Goal: Task Accomplishment & Management: Use online tool/utility

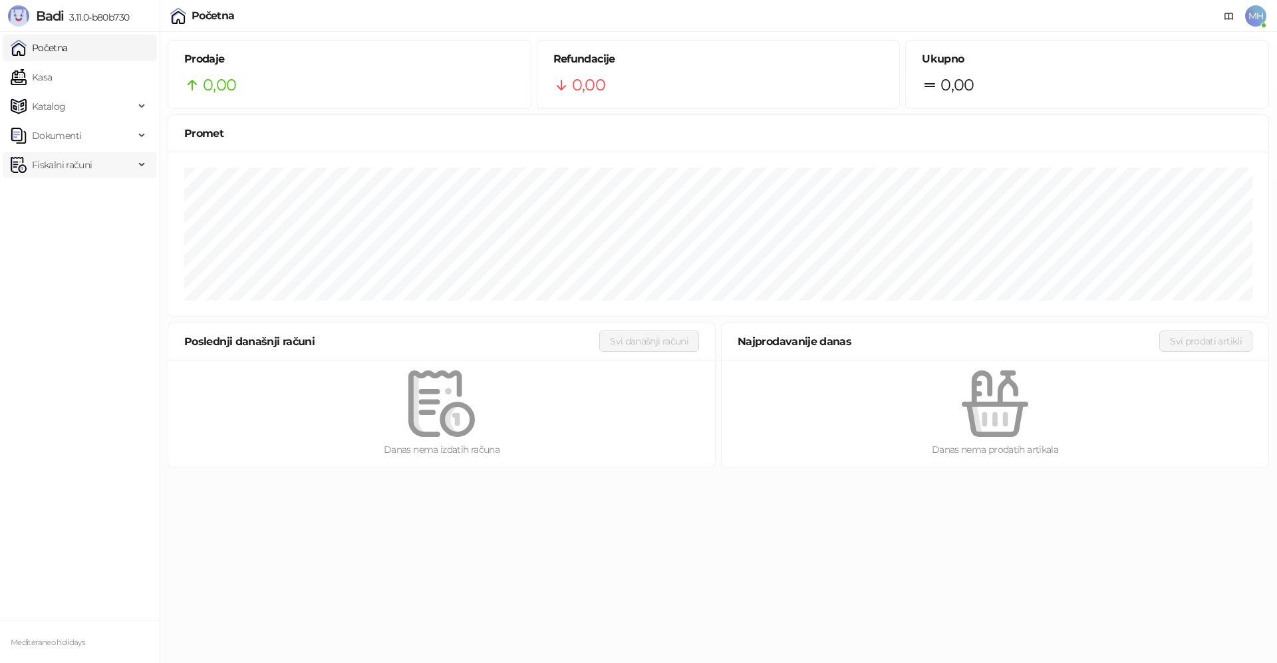
click at [56, 162] on span "Fiskalni računi" at bounding box center [62, 165] width 60 height 27
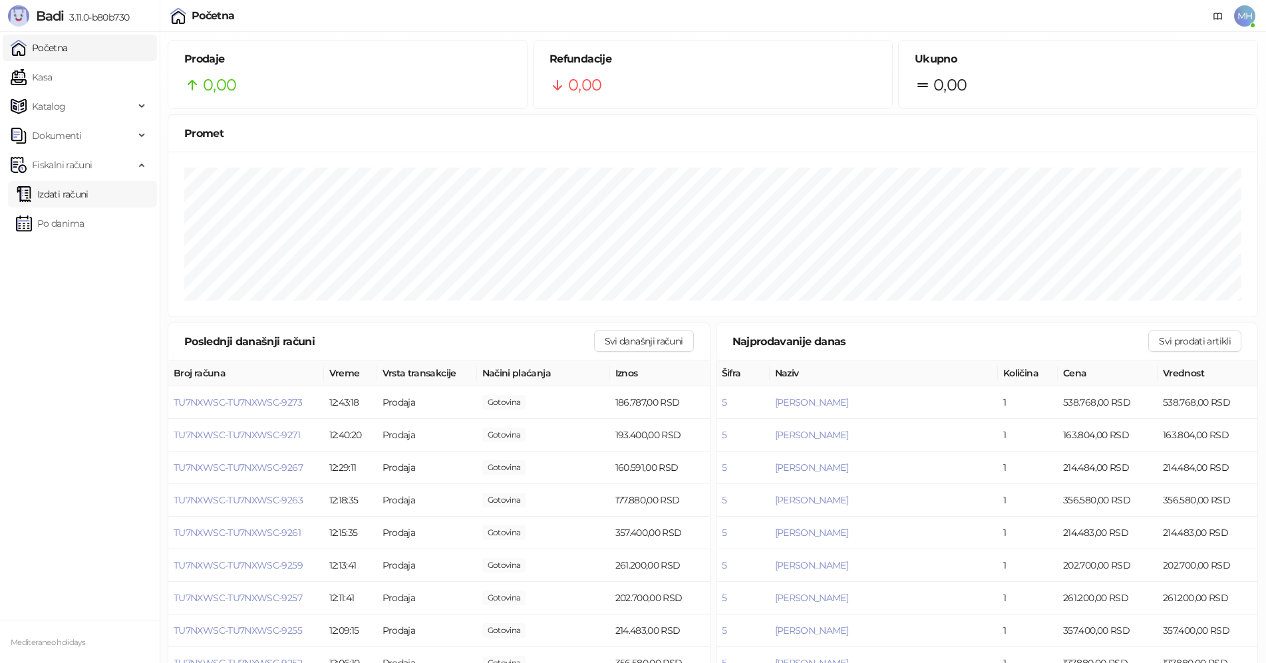
click at [88, 192] on link "Izdati računi" at bounding box center [52, 194] width 73 height 27
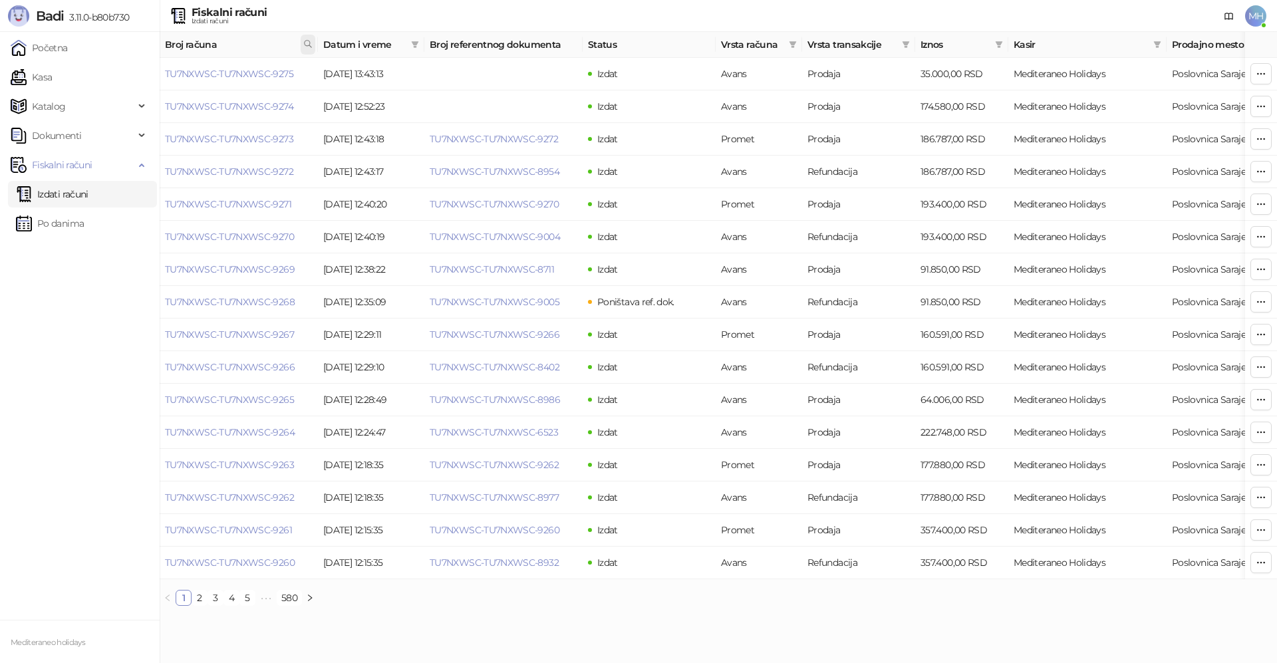
click at [309, 46] on icon at bounding box center [307, 43] width 9 height 9
click at [222, 74] on input "text" at bounding box center [249, 73] width 122 height 21
type input "****"
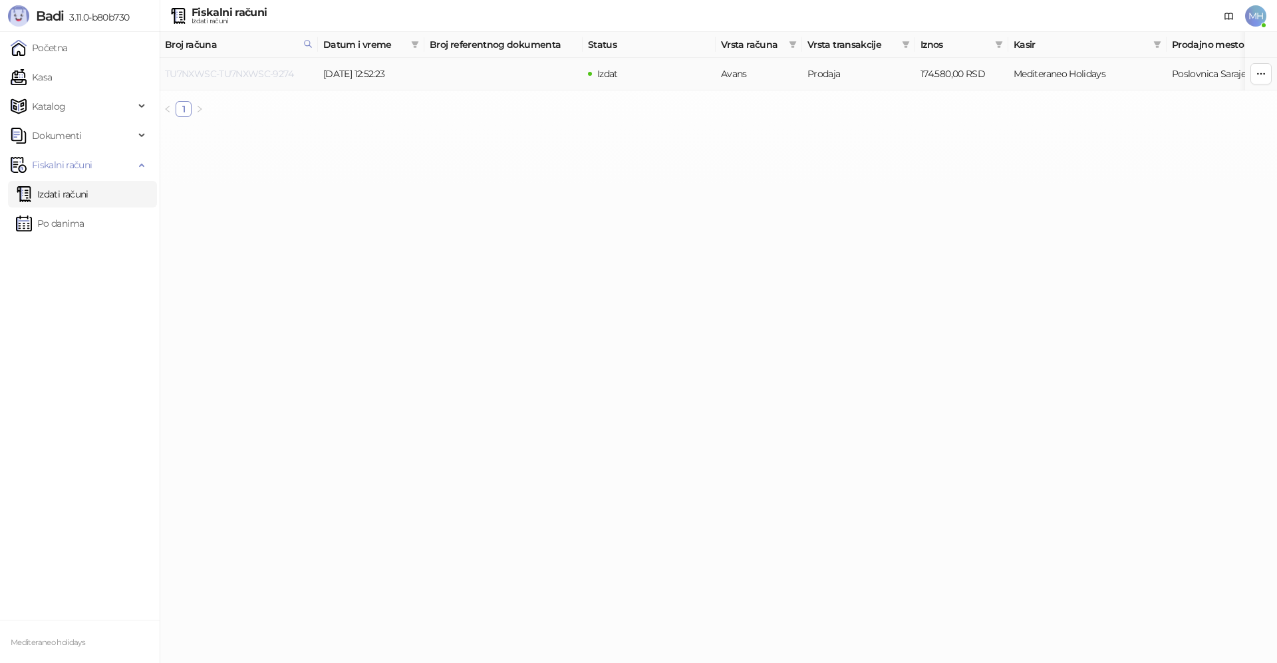
click at [260, 73] on link "TU7NXWSC-TU7NXWSC-9274" at bounding box center [229, 74] width 128 height 12
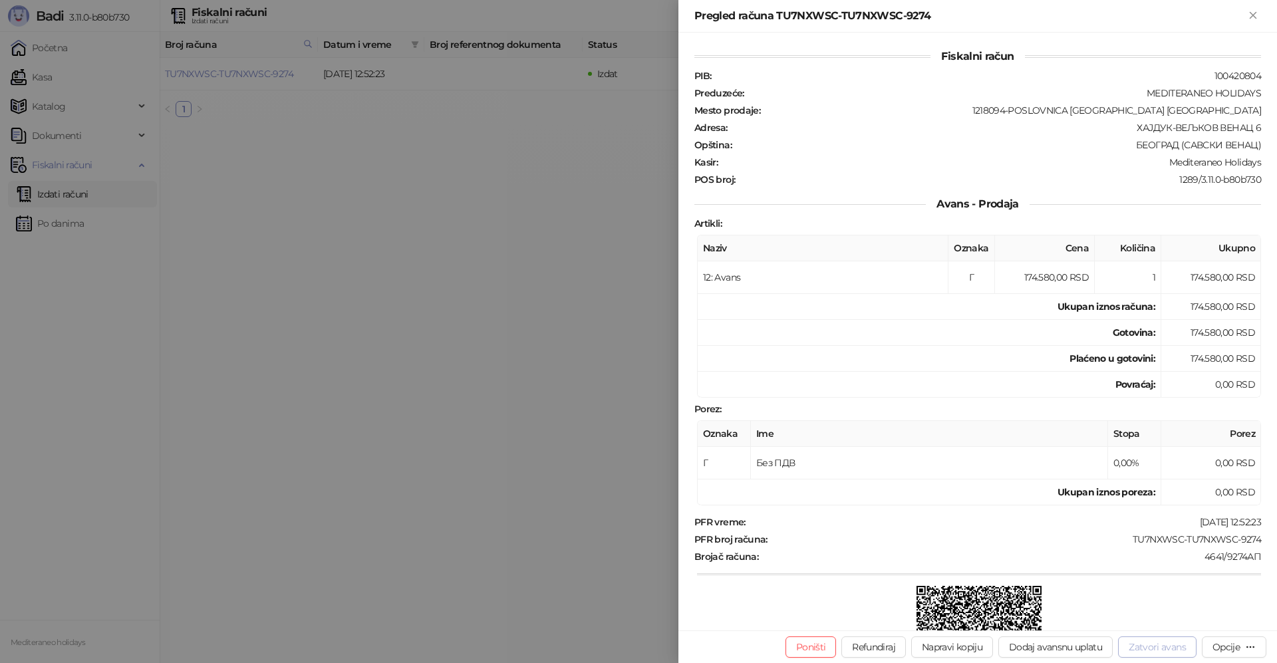
click at [1144, 645] on button "Zatvori avans" at bounding box center [1157, 647] width 79 height 21
type input "**********"
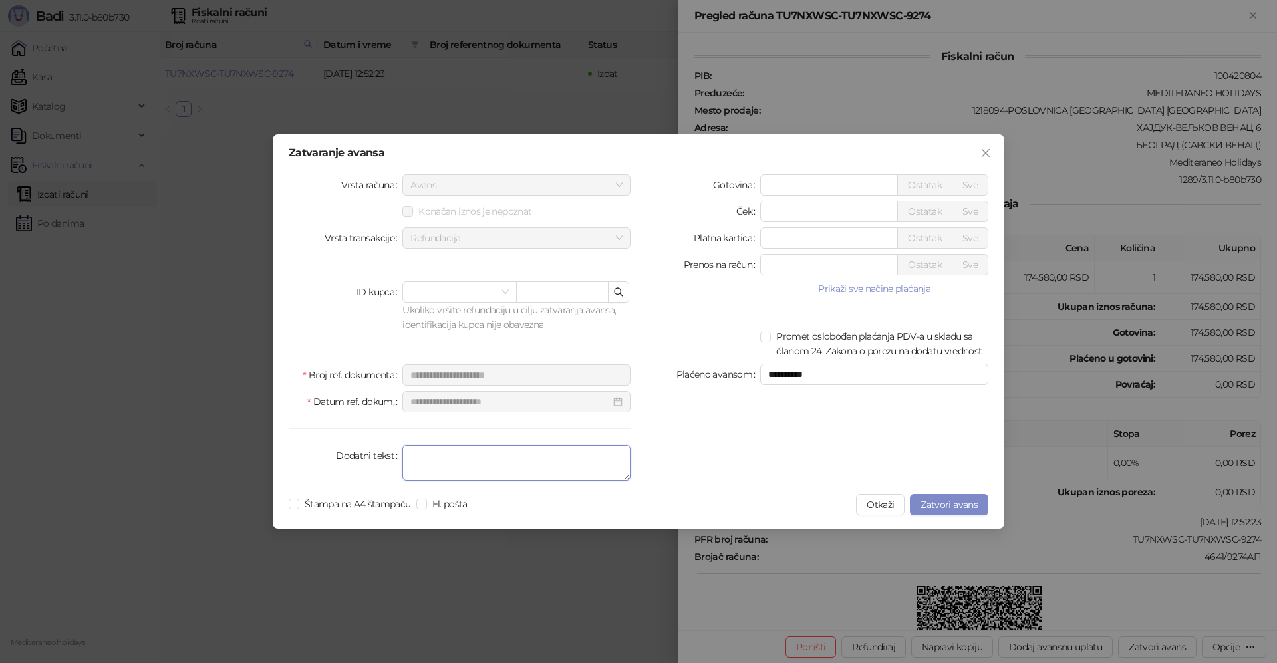
click at [424, 468] on textarea "Dodatni tekst" at bounding box center [517, 463] width 228 height 36
type textarea "*******"
click at [941, 500] on span "Zatvori avans" at bounding box center [949, 505] width 57 height 12
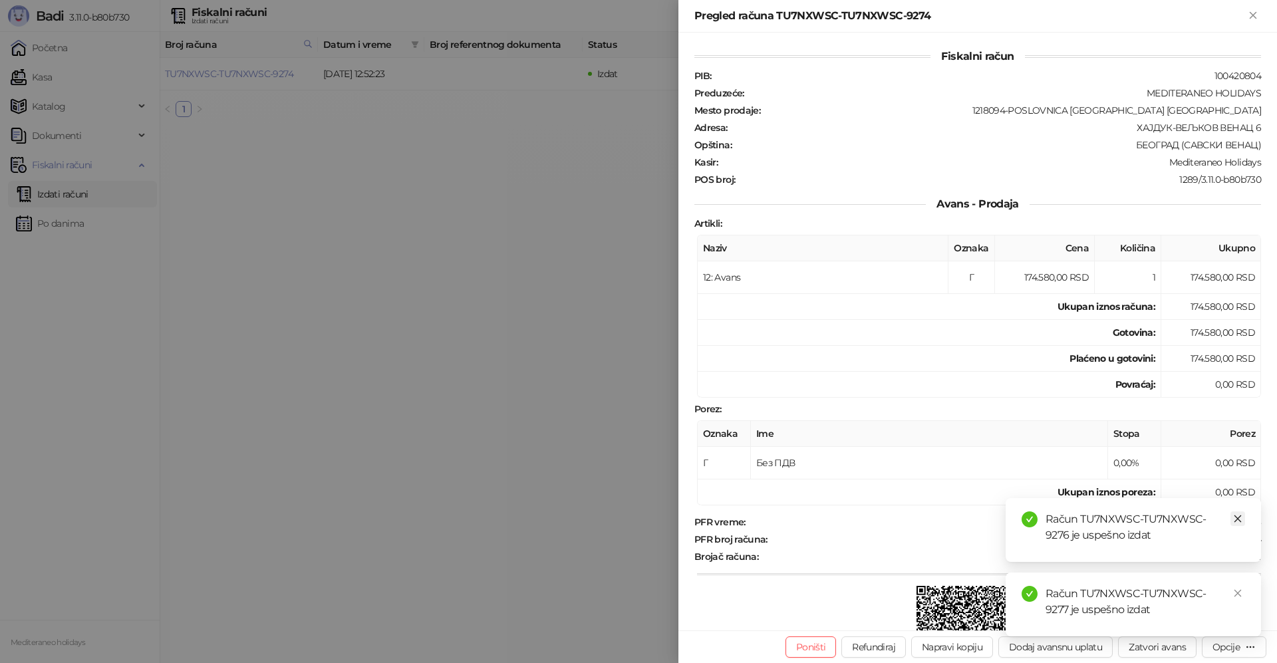
click at [1236, 518] on icon "close" at bounding box center [1238, 518] width 9 height 9
click at [1238, 590] on icon "close" at bounding box center [1238, 593] width 9 height 9
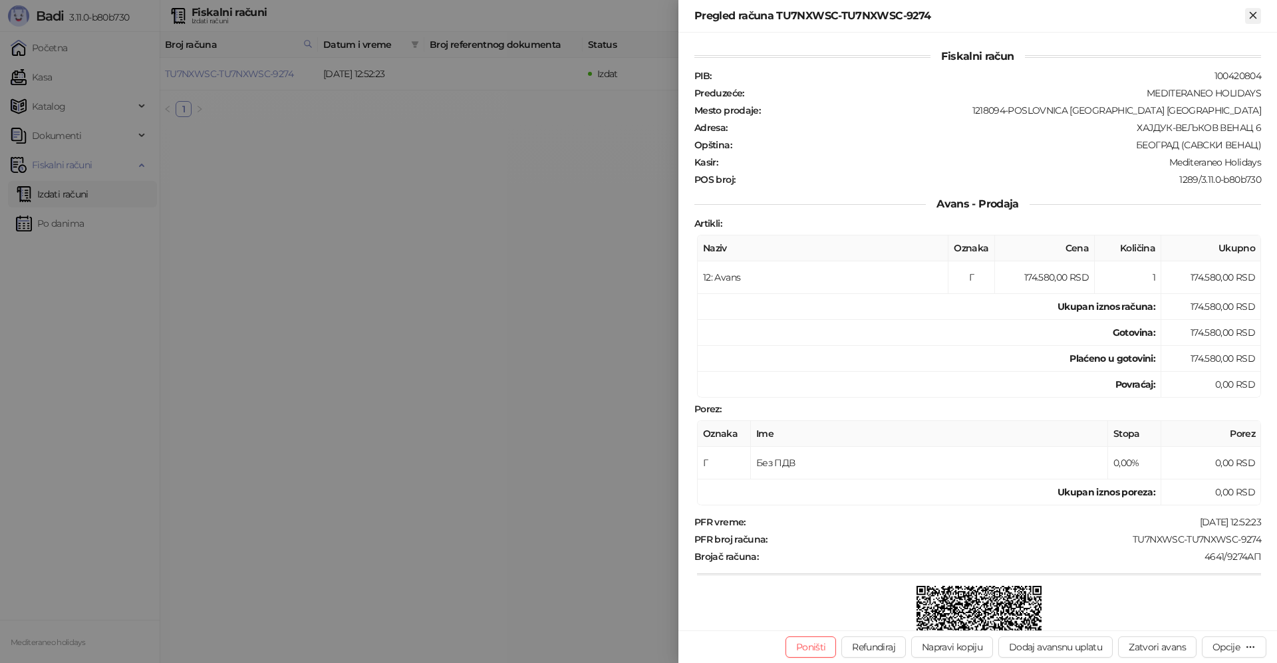
click at [1261, 19] on button "Zatvori" at bounding box center [1254, 16] width 16 height 16
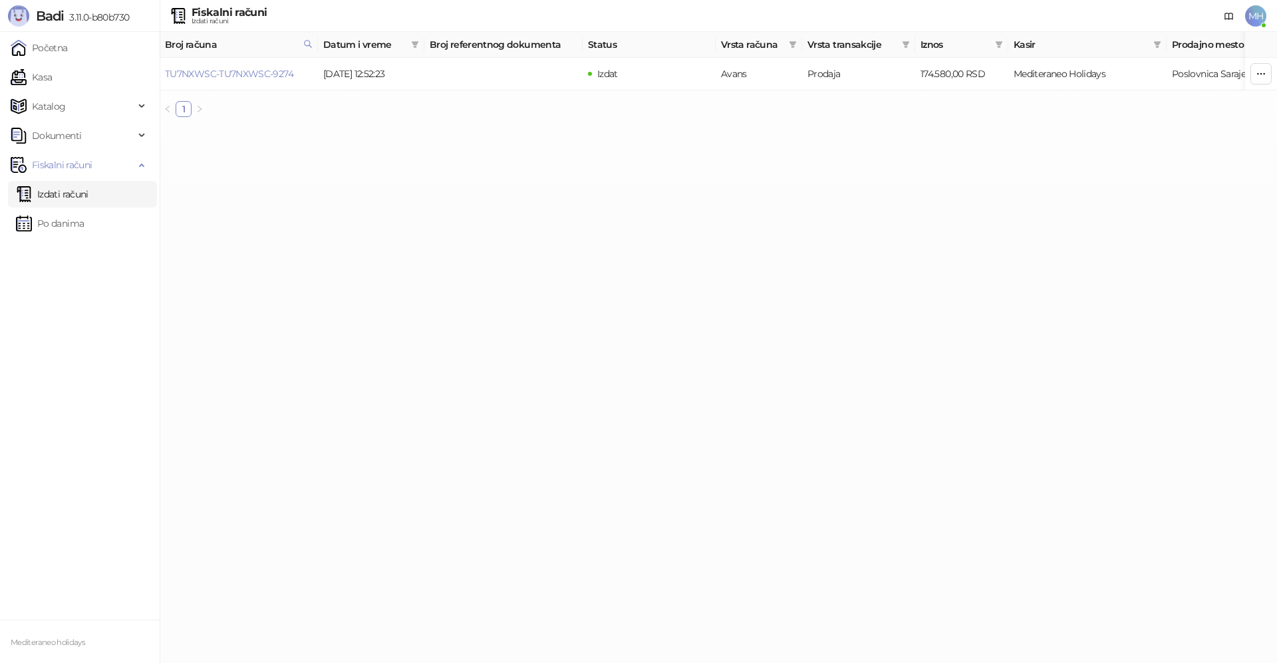
click at [88, 196] on link "Izdati računi" at bounding box center [52, 194] width 73 height 27
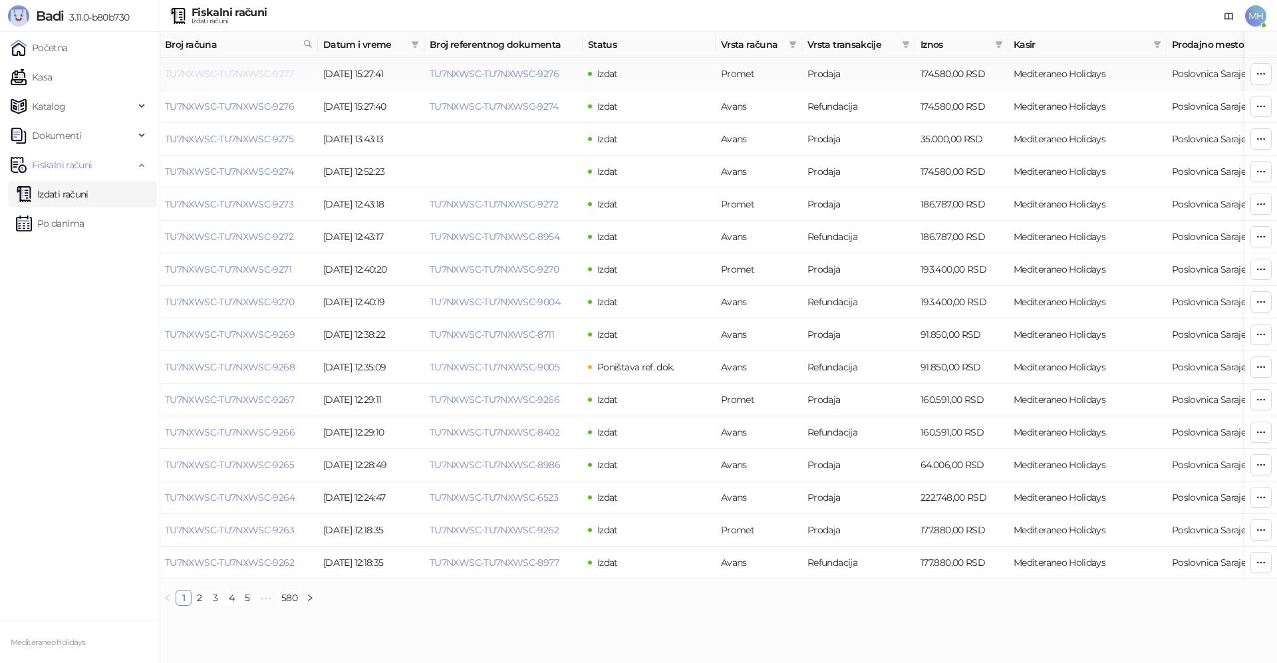
click at [265, 73] on link "TU7NXWSC-TU7NXWSC-9277" at bounding box center [229, 74] width 128 height 12
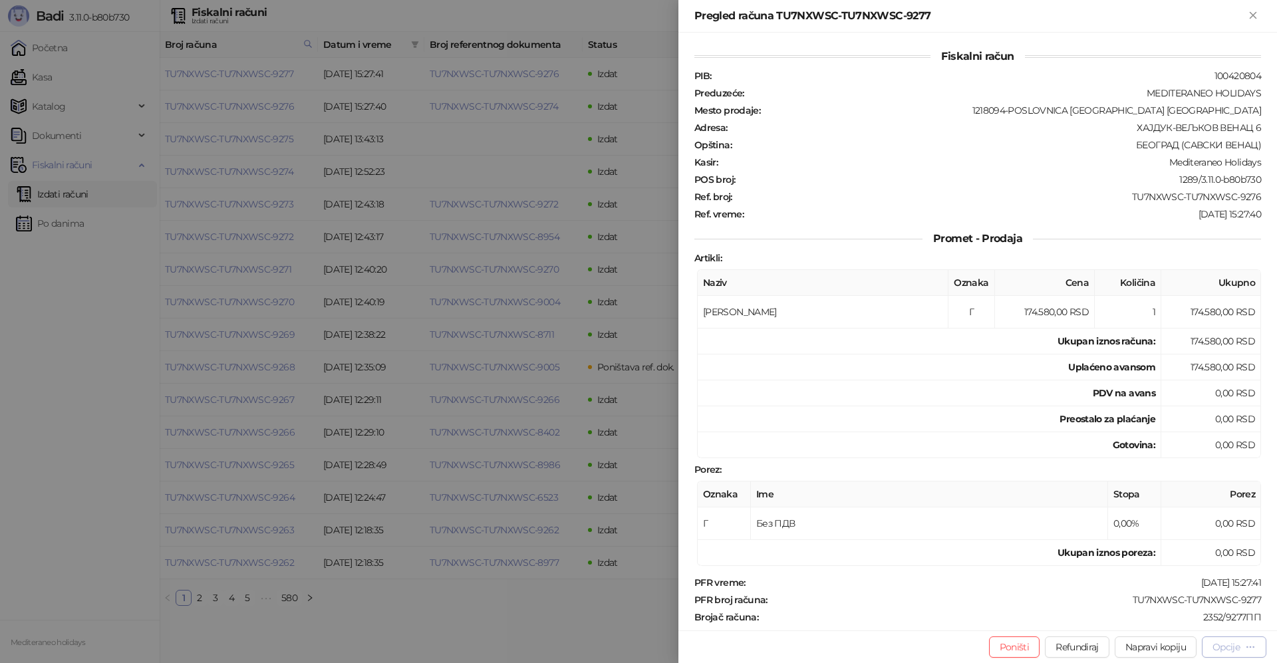
click at [1214, 649] on div "Opcije" at bounding box center [1226, 647] width 27 height 12
click at [1181, 622] on span "Preuzmi u PDF formatu" at bounding box center [1188, 620] width 136 height 15
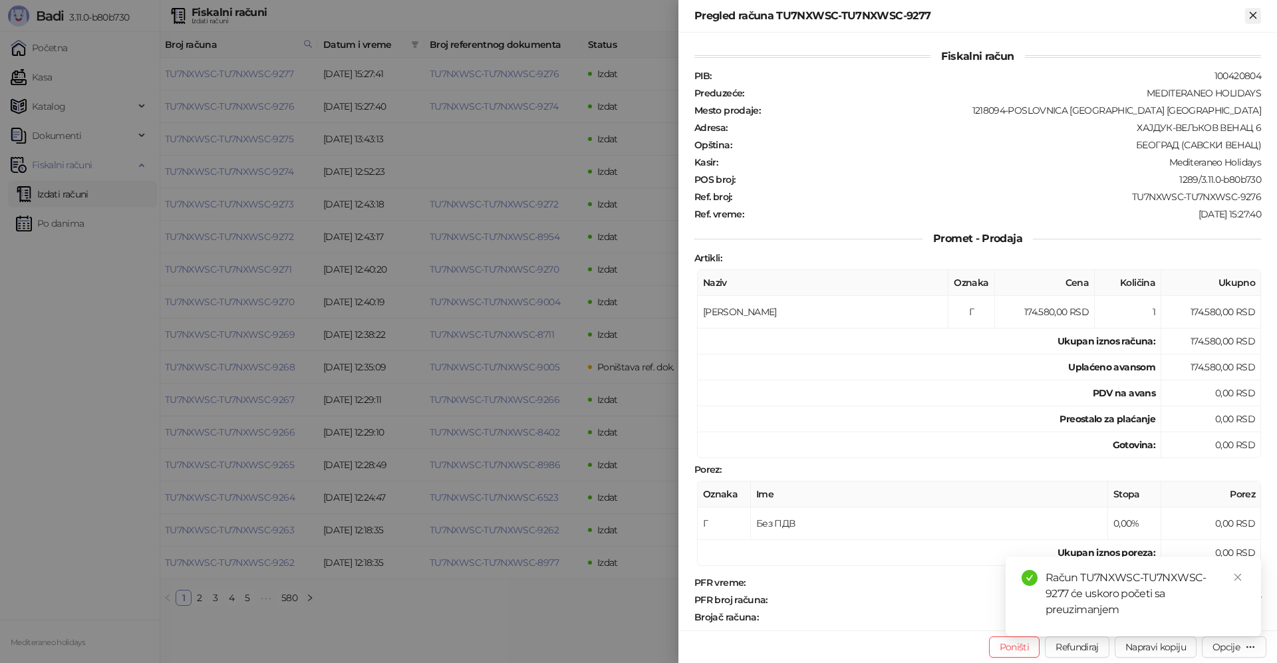
click at [1253, 13] on icon "Zatvori" at bounding box center [1254, 15] width 12 height 12
